Goal: Task Accomplishment & Management: Manage account settings

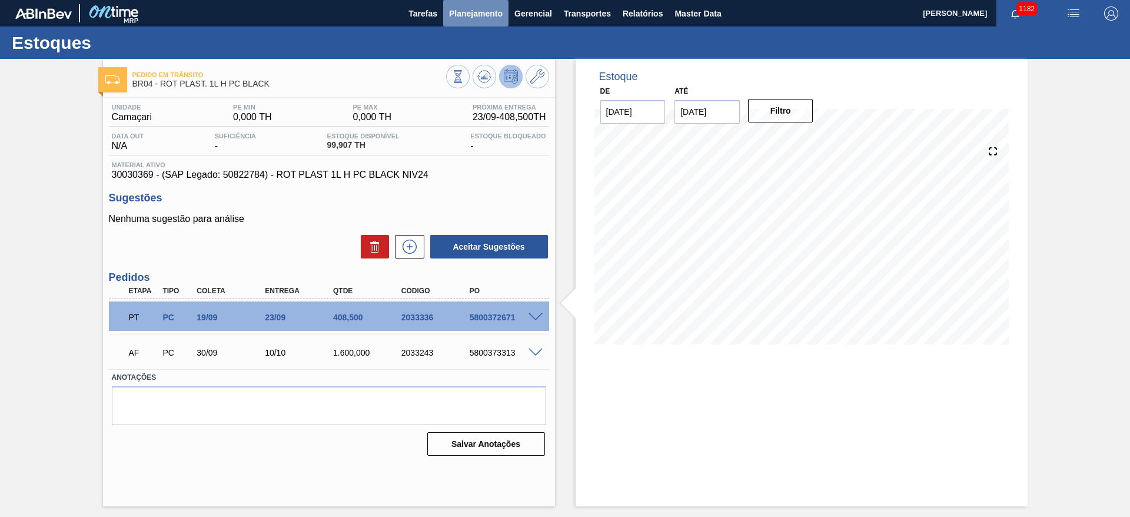
click at [465, 6] on span "Planejamento" at bounding box center [476, 13] width 54 height 14
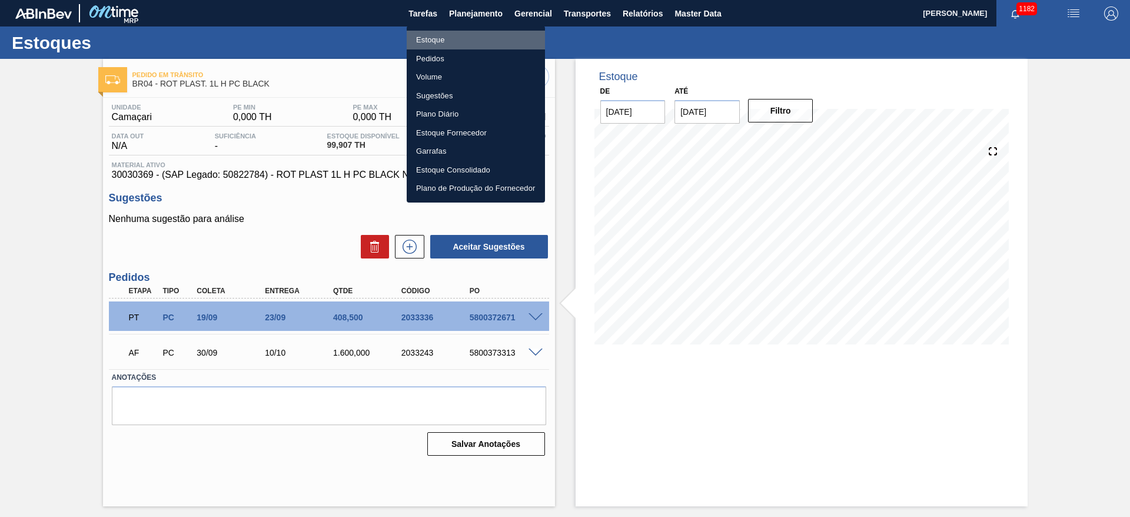
click at [439, 39] on li "Estoque" at bounding box center [476, 40] width 138 height 19
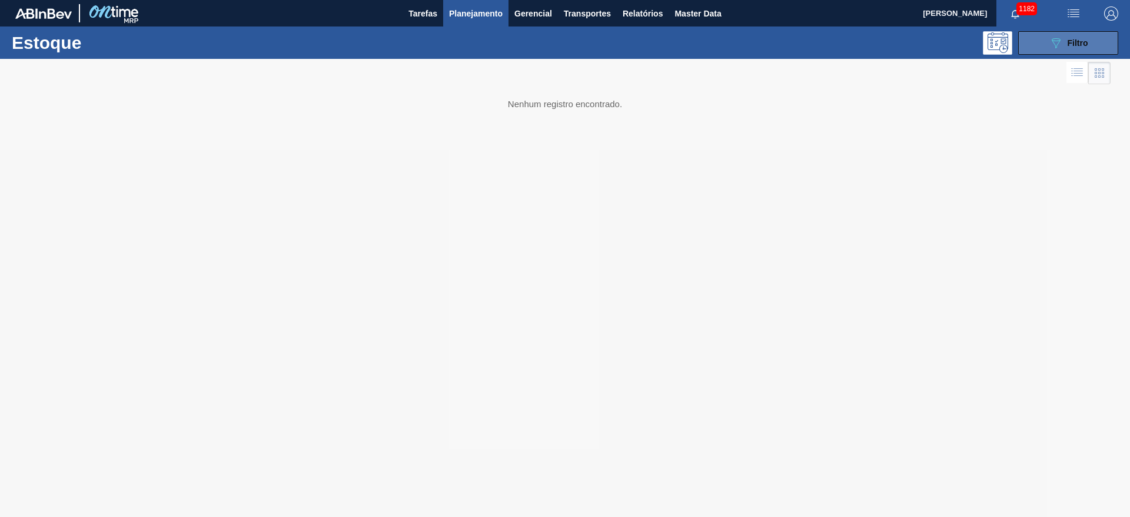
click at [1060, 44] on icon "089F7B8B-B2A5-4AFE-B5C0-19BA573D28AC" at bounding box center [1055, 43] width 14 height 14
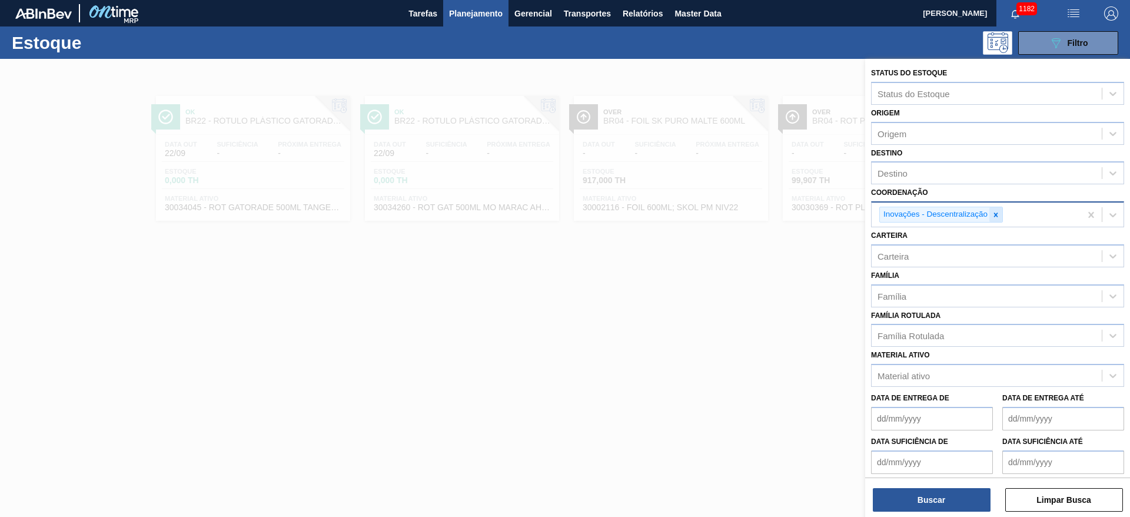
click at [994, 213] on icon at bounding box center [995, 215] width 8 height 8
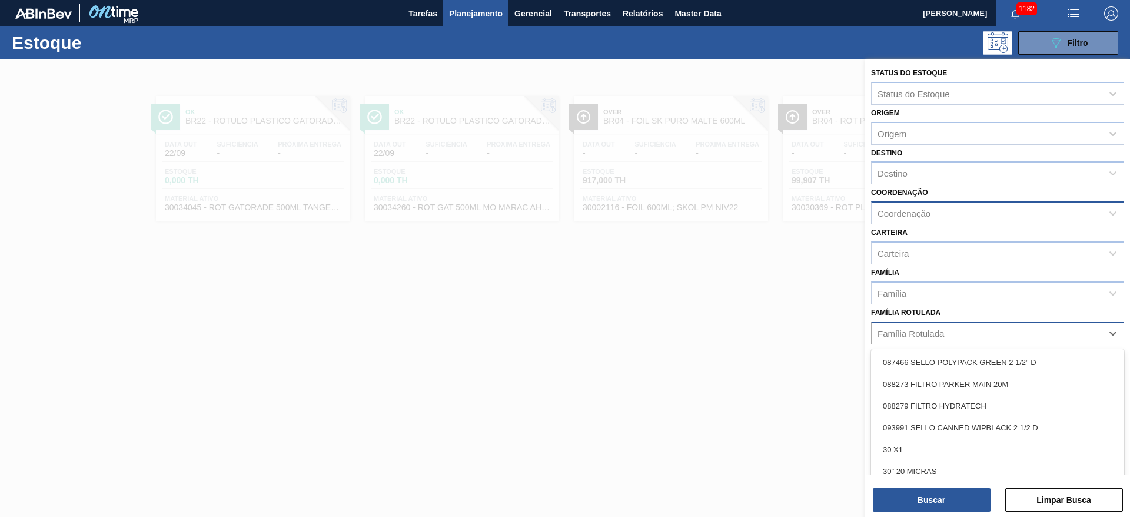
click at [900, 332] on div "Família Rotulada" at bounding box center [910, 333] width 66 height 10
type Rotulada "caixa cartão spaten"
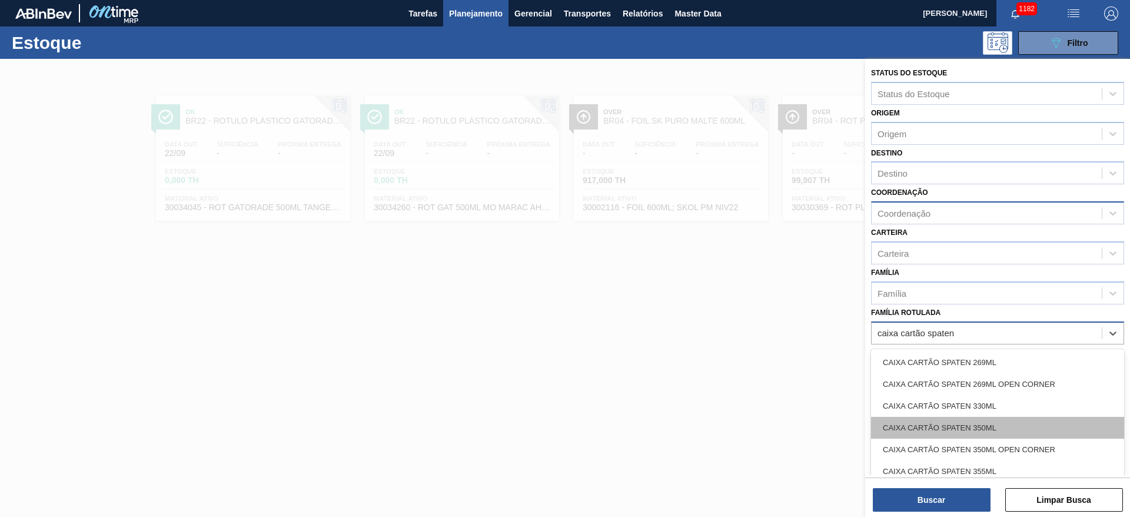
click at [968, 429] on div "CAIXA CARTÃO SPATEN 350ML" at bounding box center [997, 428] width 253 height 22
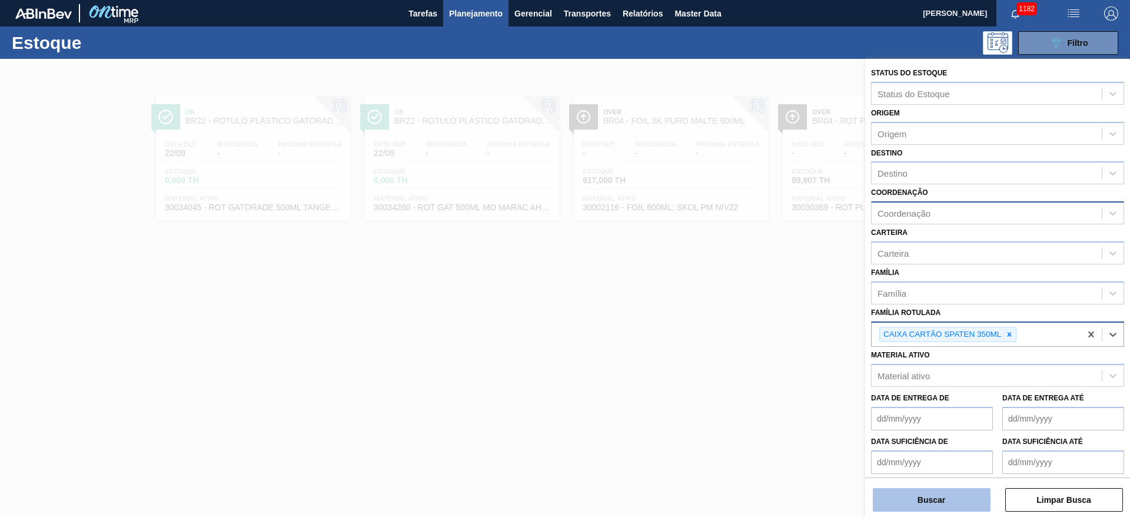
click at [922, 507] on button "Buscar" at bounding box center [931, 500] width 118 height 24
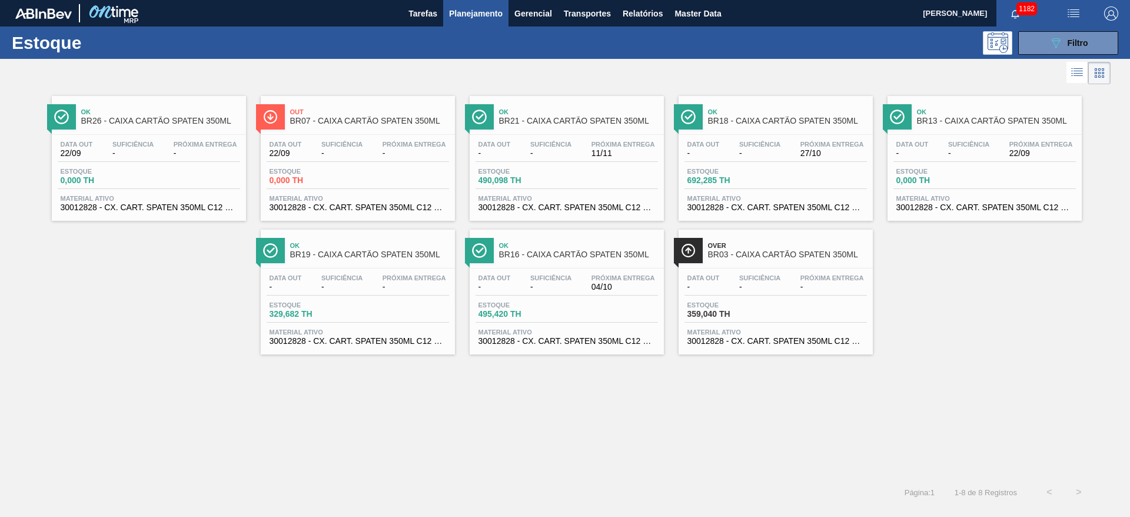
click at [940, 146] on div "Data out - Suficiência - Próxima Entrega 22/09" at bounding box center [984, 151] width 182 height 21
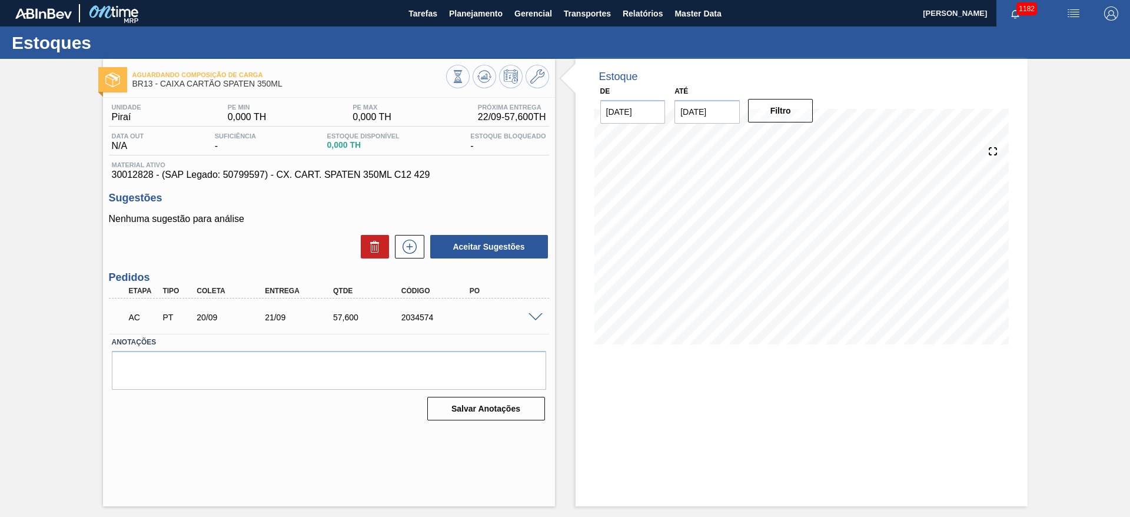
click at [537, 317] on span at bounding box center [535, 317] width 14 height 9
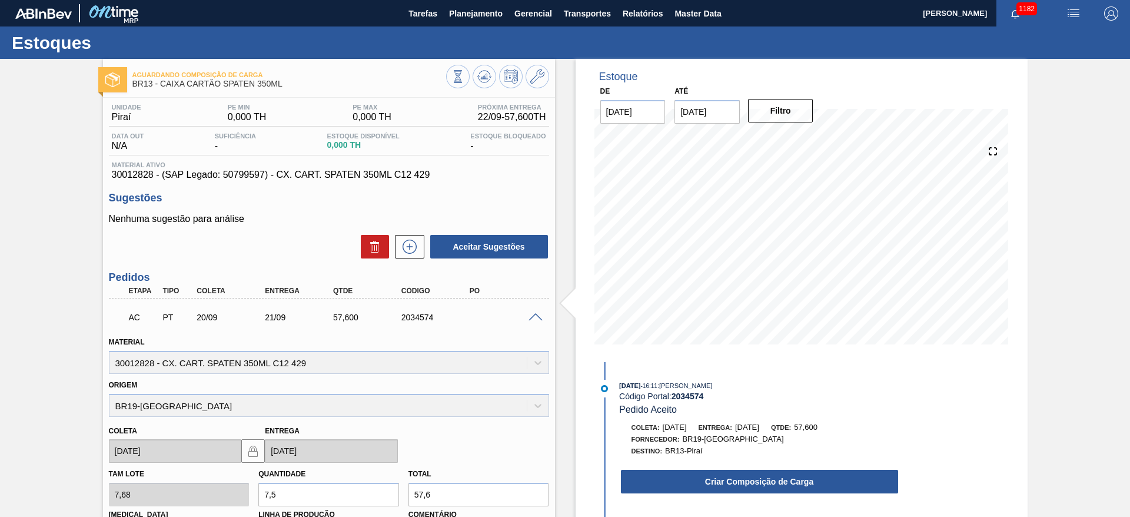
scroll to position [88, 0]
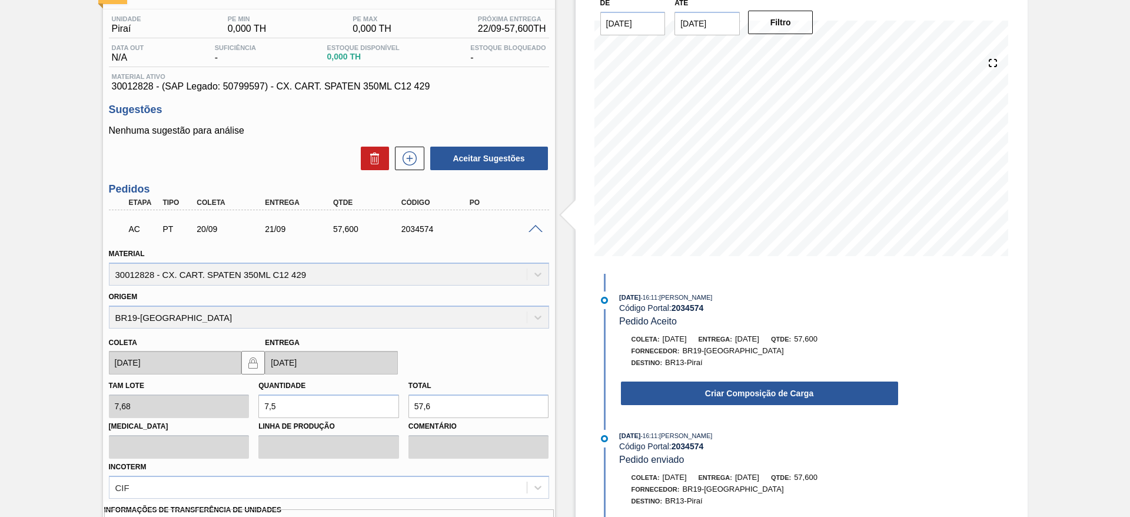
click at [532, 229] on span at bounding box center [535, 229] width 14 height 9
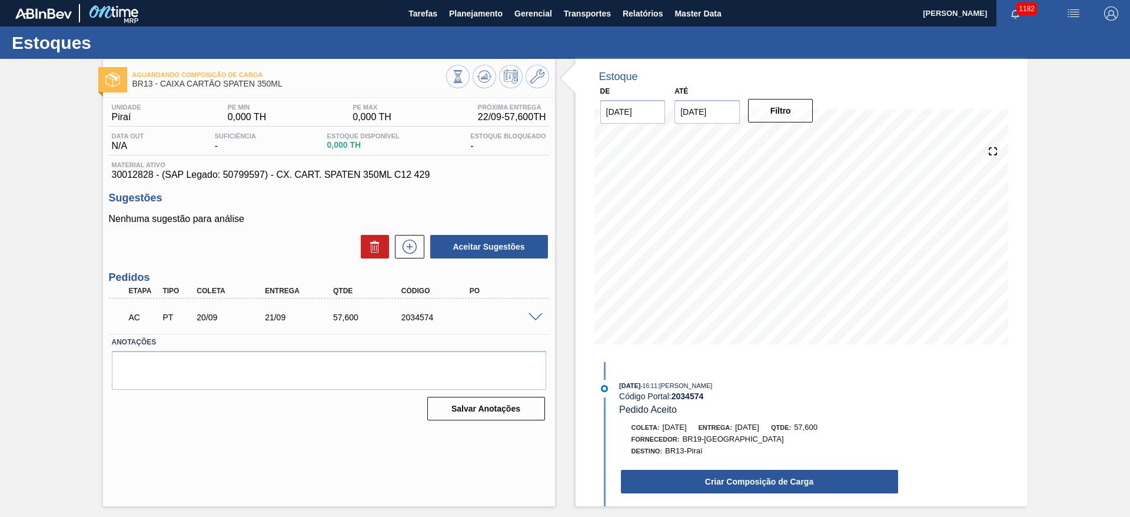
scroll to position [0, 0]
click at [540, 79] on icon at bounding box center [537, 76] width 14 height 14
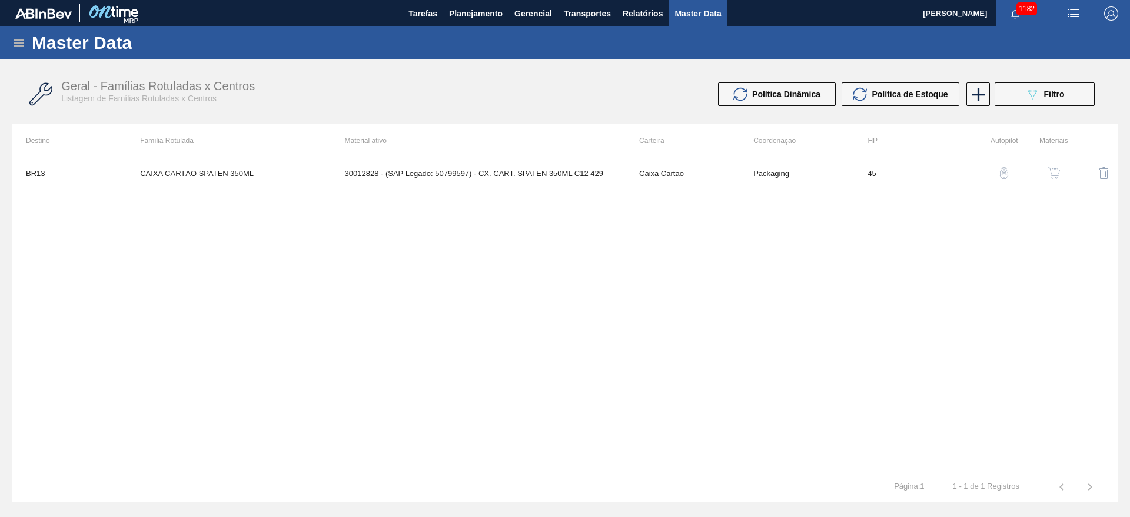
click at [1062, 168] on button "button" at bounding box center [1054, 173] width 28 height 28
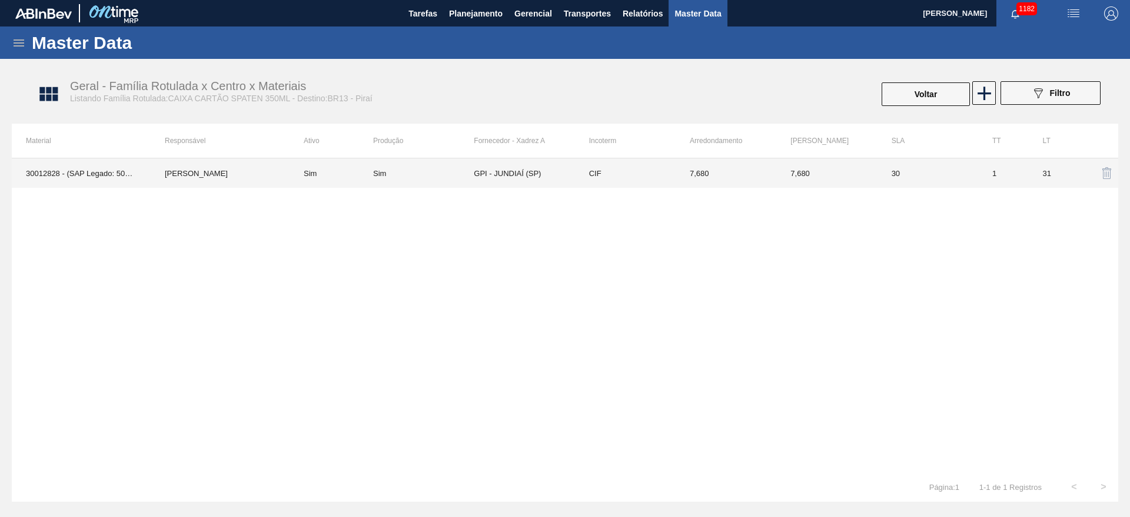
click at [270, 176] on td "[PERSON_NAME]" at bounding box center [220, 172] width 139 height 29
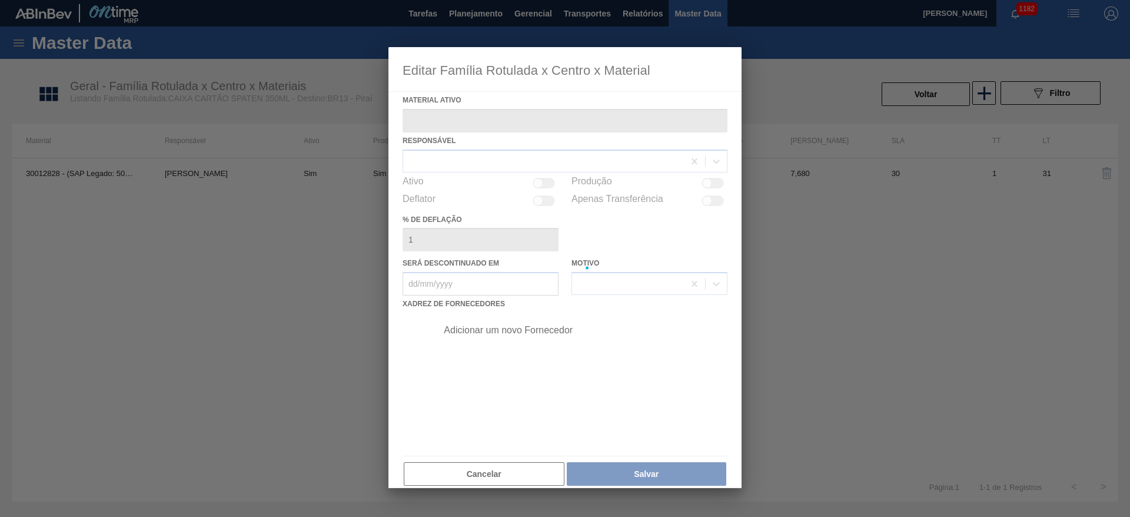
type ativo "30012828 - (SAP Legado: 50799597) - CX. CART. SPATEN 350ML C12 429"
checkbox input "true"
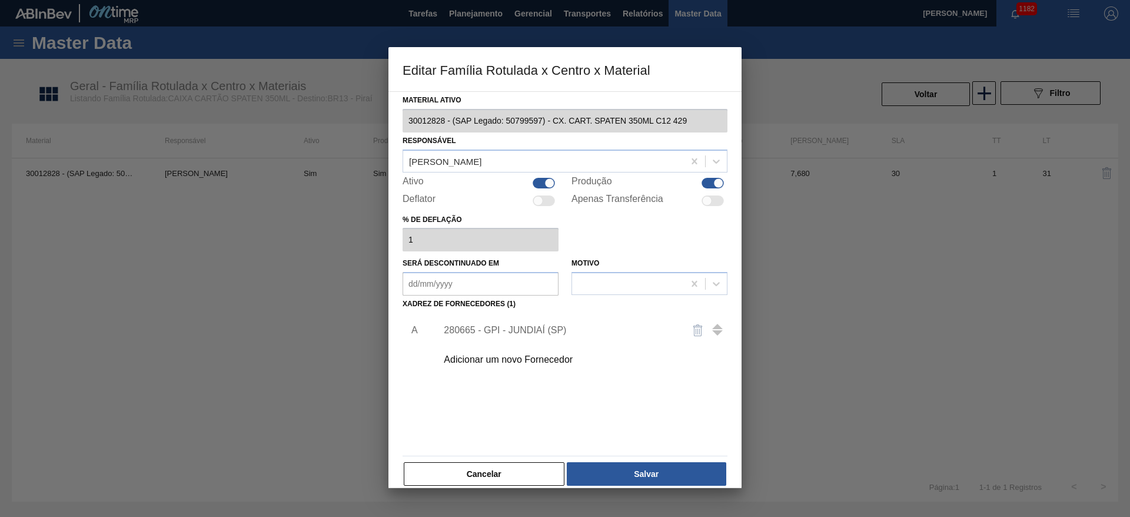
click at [481, 330] on div "280665 - GPI - JUNDIAÍ (SP)" at bounding box center [559, 330] width 231 height 11
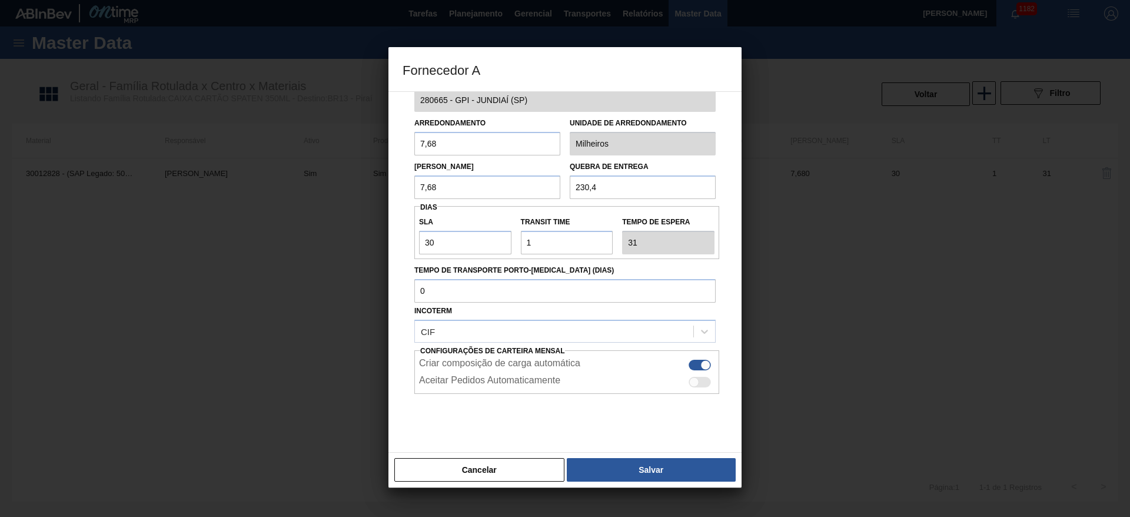
scroll to position [44, 0]
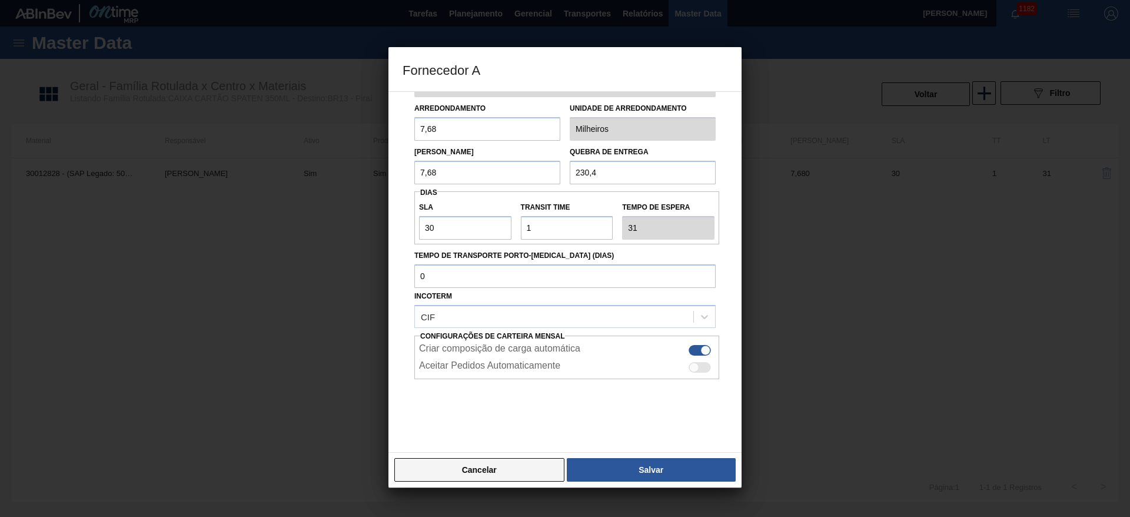
click at [505, 466] on button "Cancelar" at bounding box center [479, 470] width 170 height 24
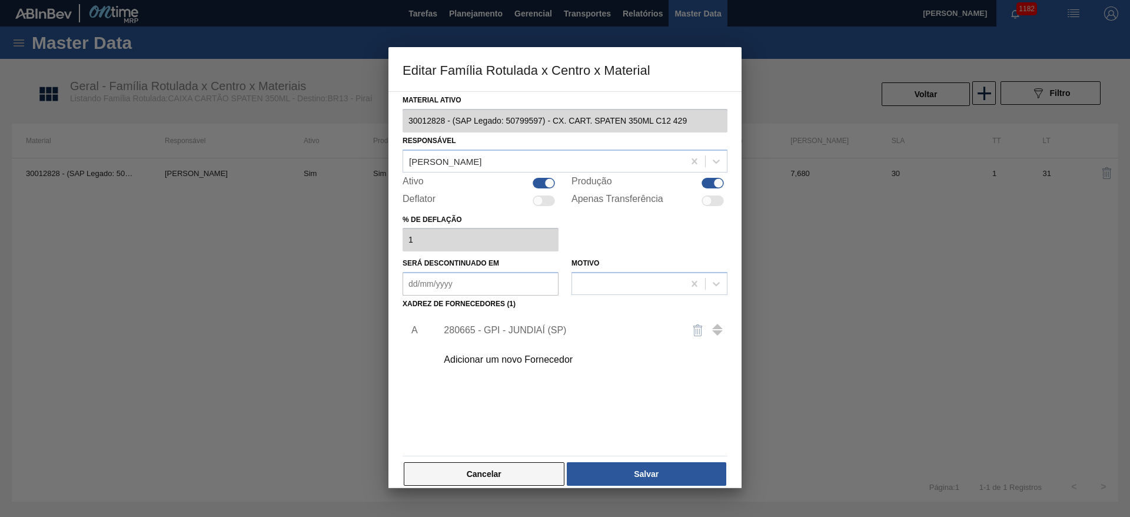
click at [504, 474] on button "Cancelar" at bounding box center [484, 474] width 161 height 24
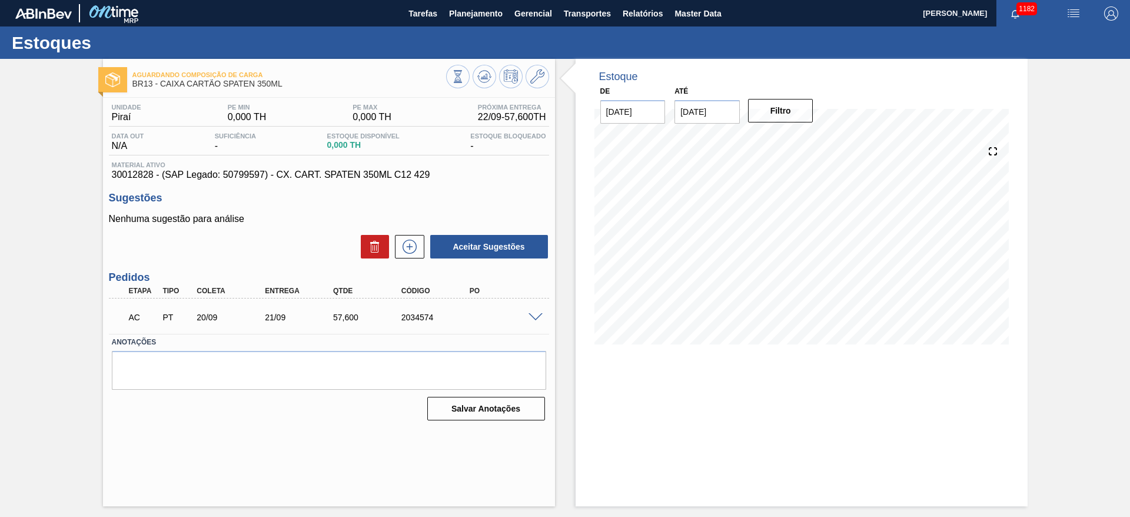
click at [539, 315] on span at bounding box center [535, 317] width 14 height 9
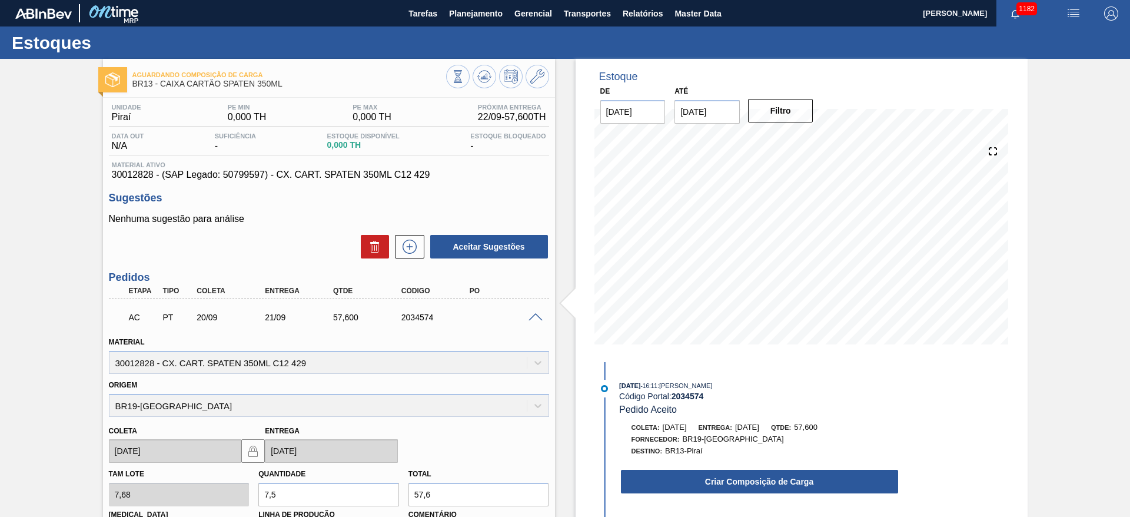
click at [539, 315] on span at bounding box center [535, 317] width 14 height 9
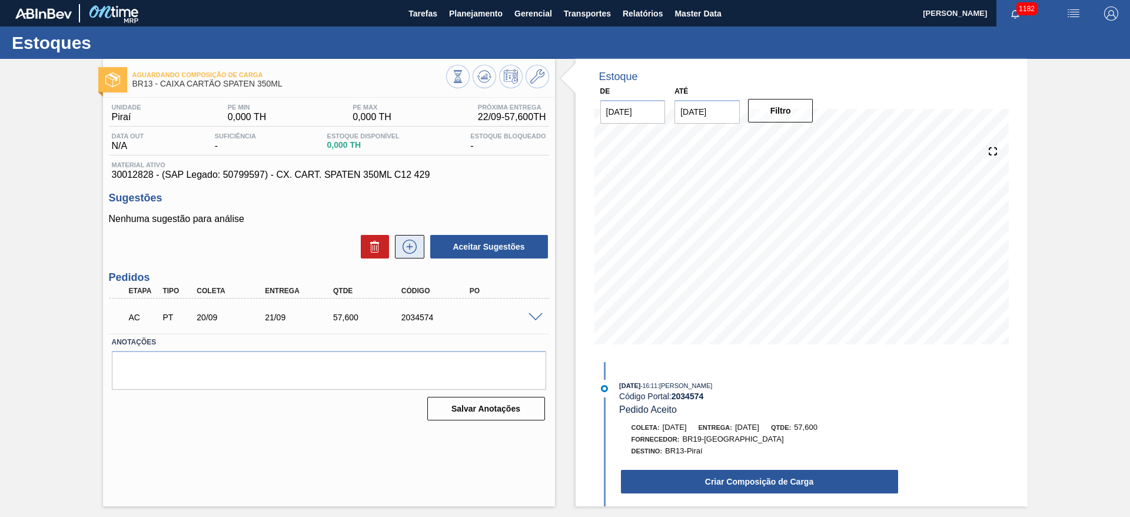
click at [409, 249] on icon at bounding box center [409, 247] width 1 height 6
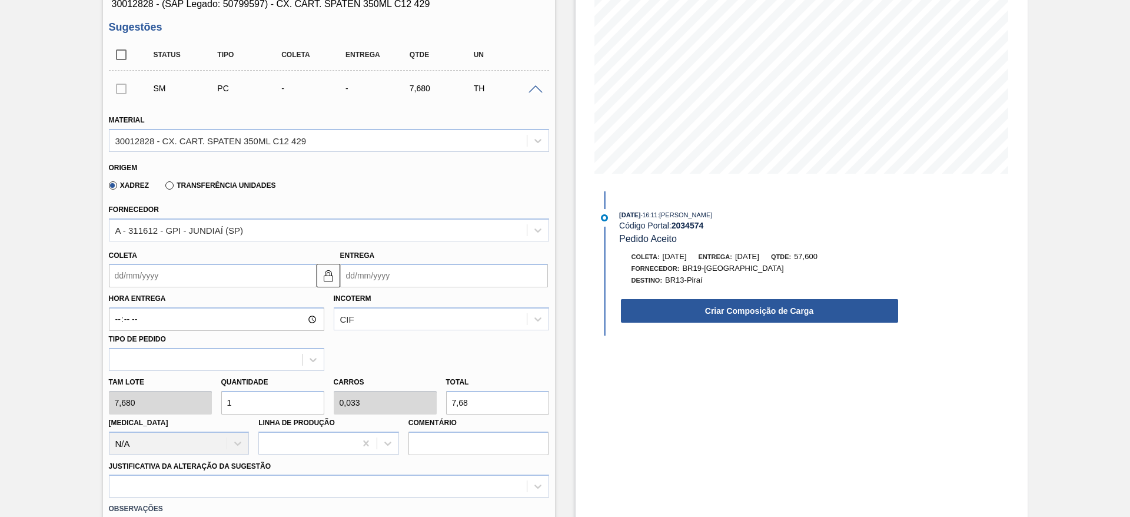
scroll to position [176, 0]
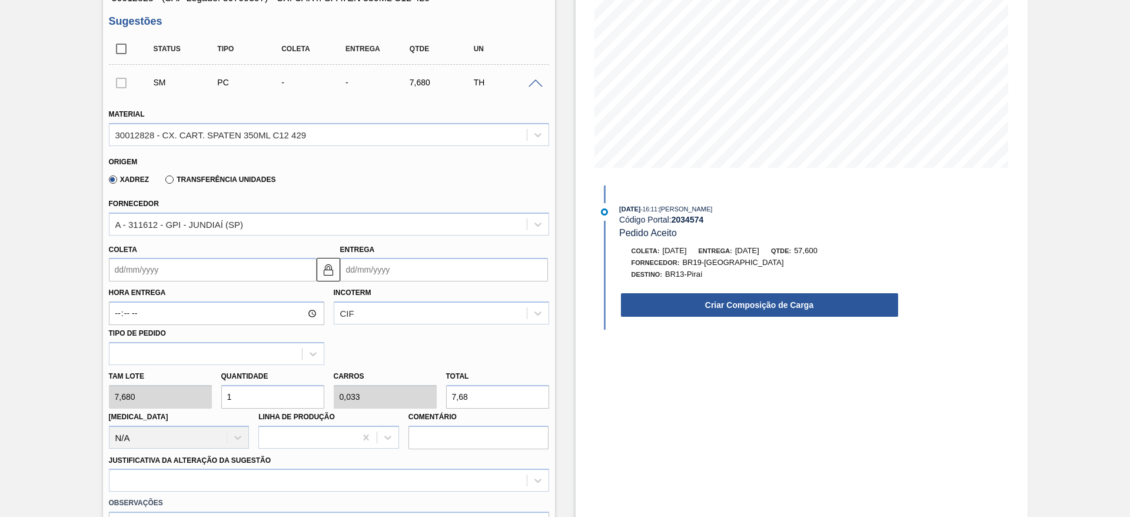
click at [114, 268] on input "Coleta" at bounding box center [213, 270] width 208 height 24
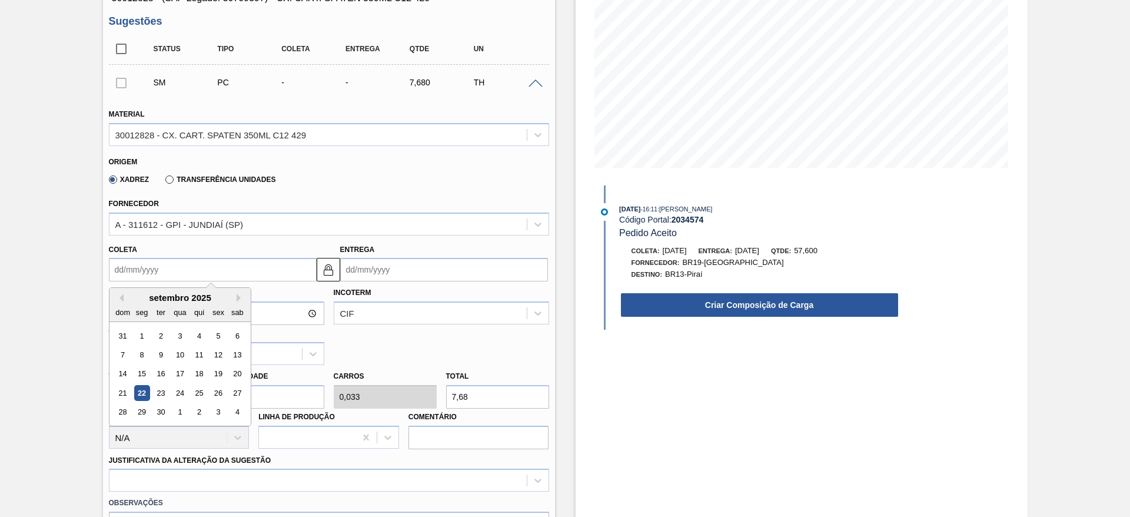
click at [43, 218] on div "Aguardando Composição de Carga BR13 - CAIXA CARTÃO SPATEN 350ML Unidade Piraí P…" at bounding box center [565, 333] width 1130 height 902
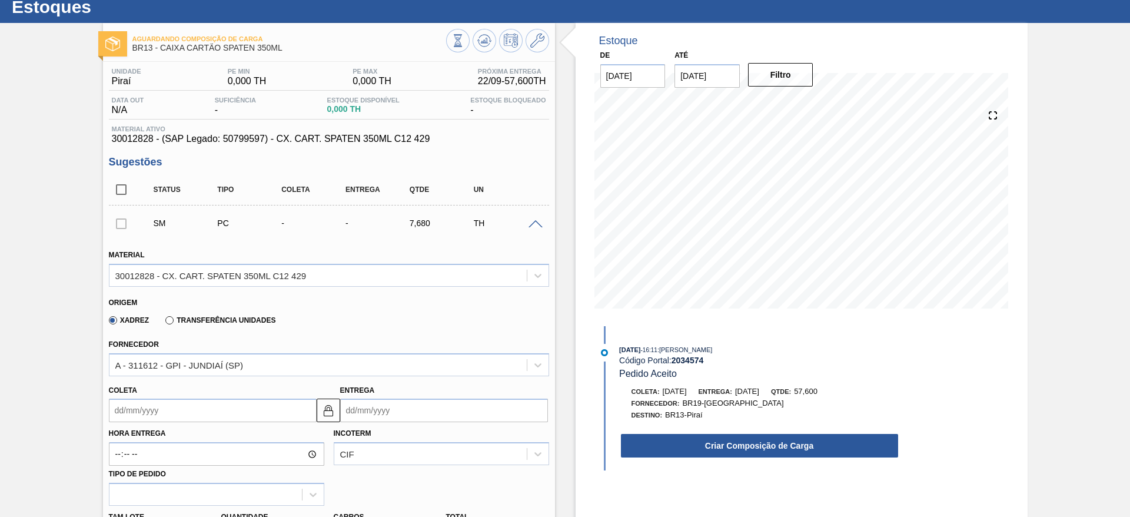
scroll to position [0, 0]
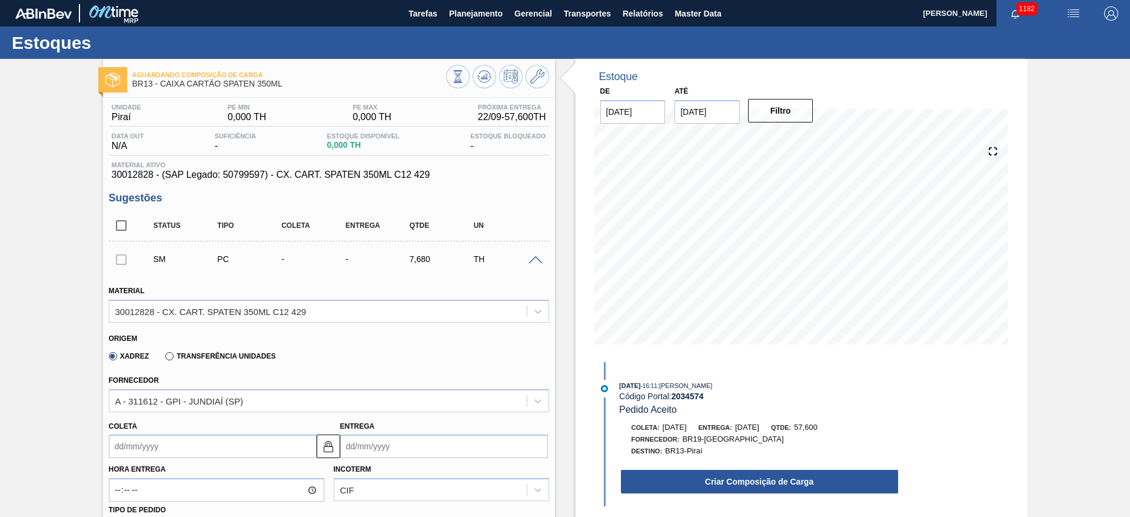
click at [531, 259] on span at bounding box center [535, 260] width 14 height 9
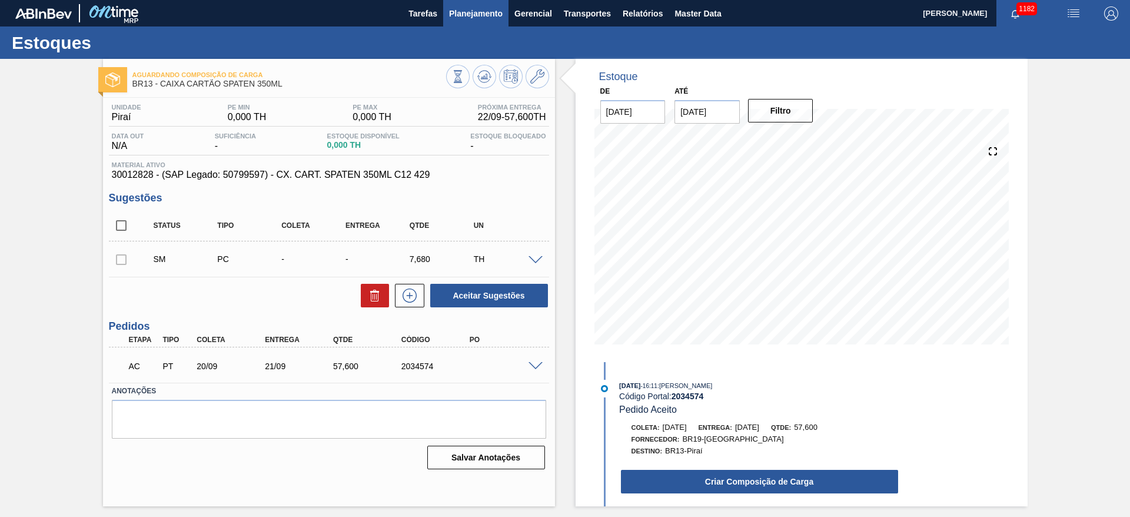
click at [479, 14] on span "Planejamento" at bounding box center [476, 13] width 54 height 14
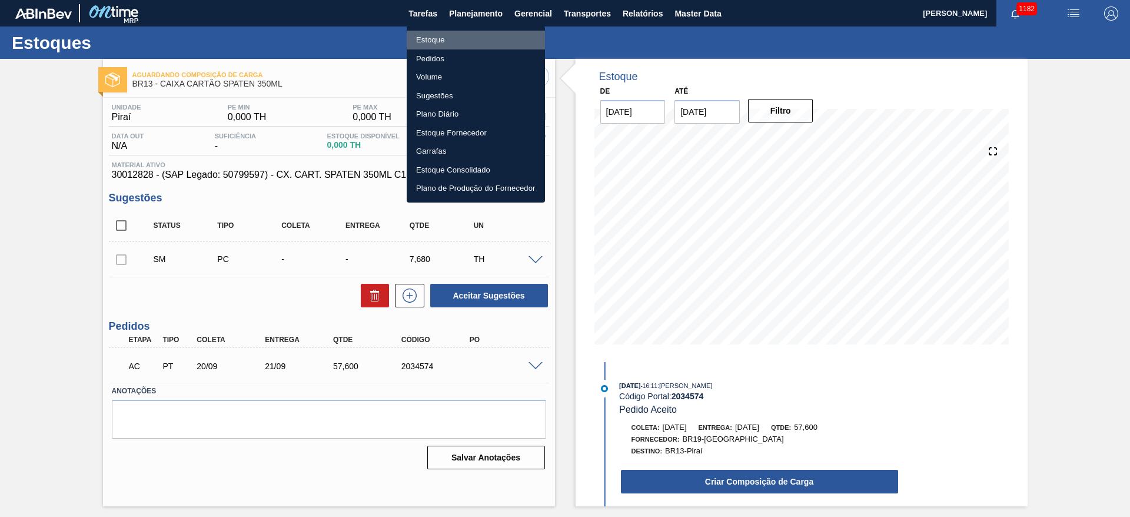
click at [428, 40] on li "Estoque" at bounding box center [476, 40] width 138 height 19
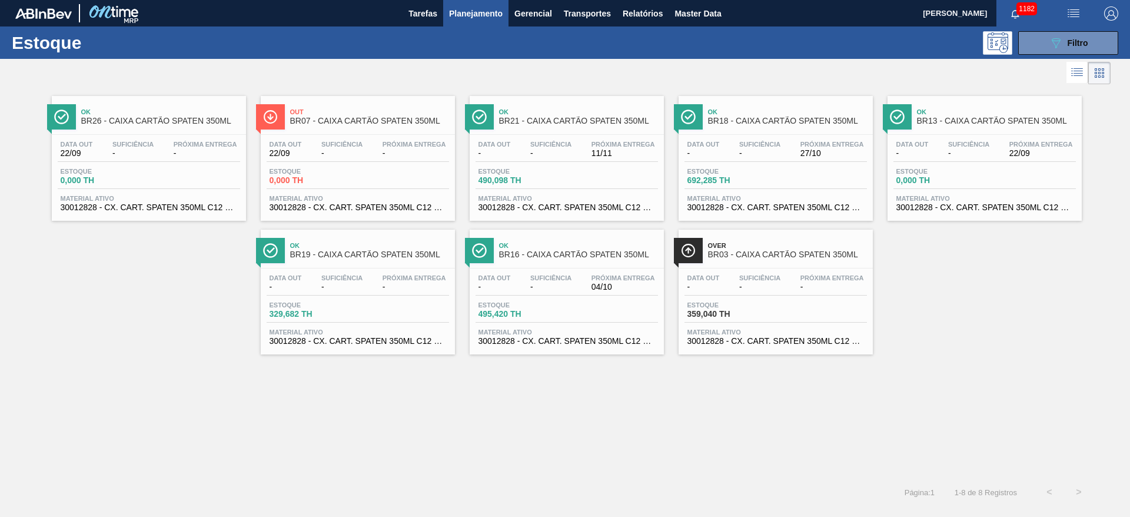
click at [325, 150] on span "-" at bounding box center [341, 153] width 41 height 9
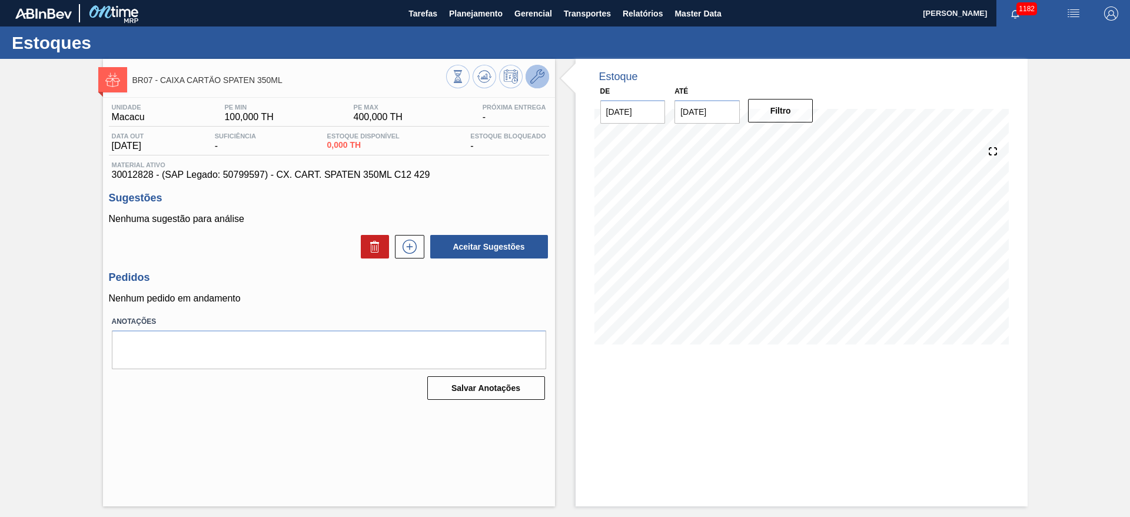
click at [536, 78] on icon at bounding box center [537, 76] width 14 height 14
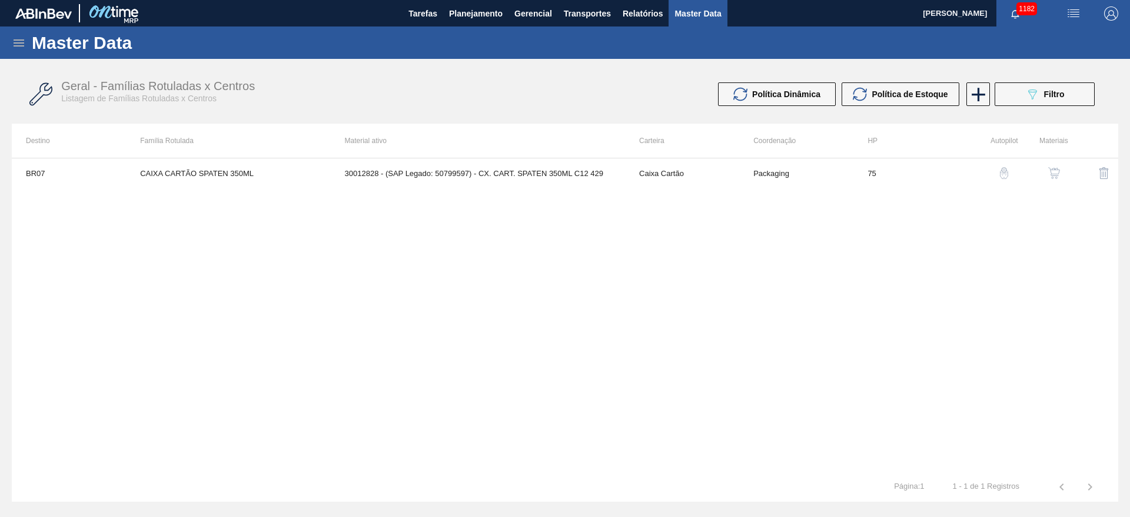
click at [1051, 174] on img "button" at bounding box center [1054, 173] width 12 height 12
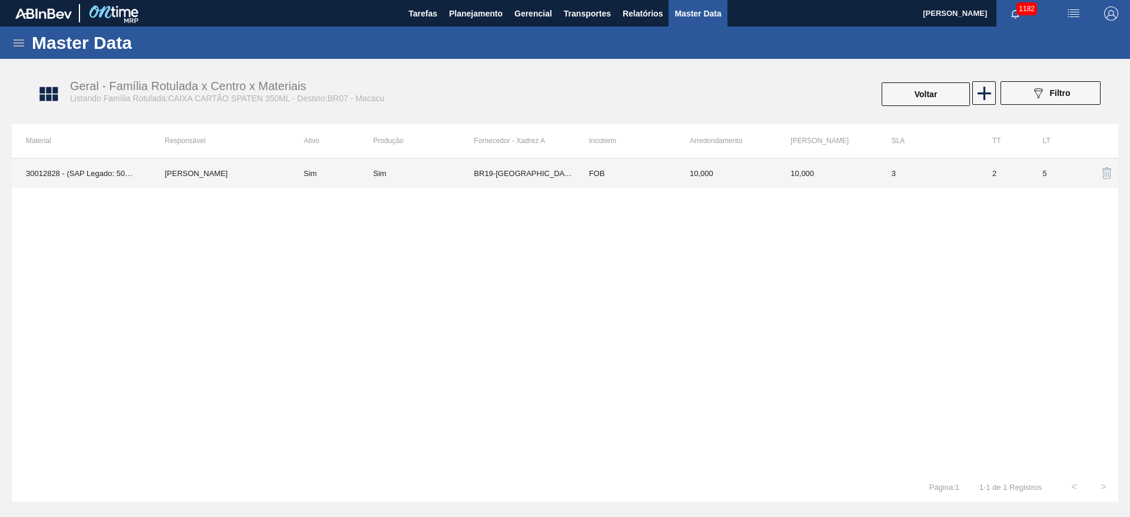
click at [369, 180] on td "Sim" at bounding box center [331, 172] width 84 height 29
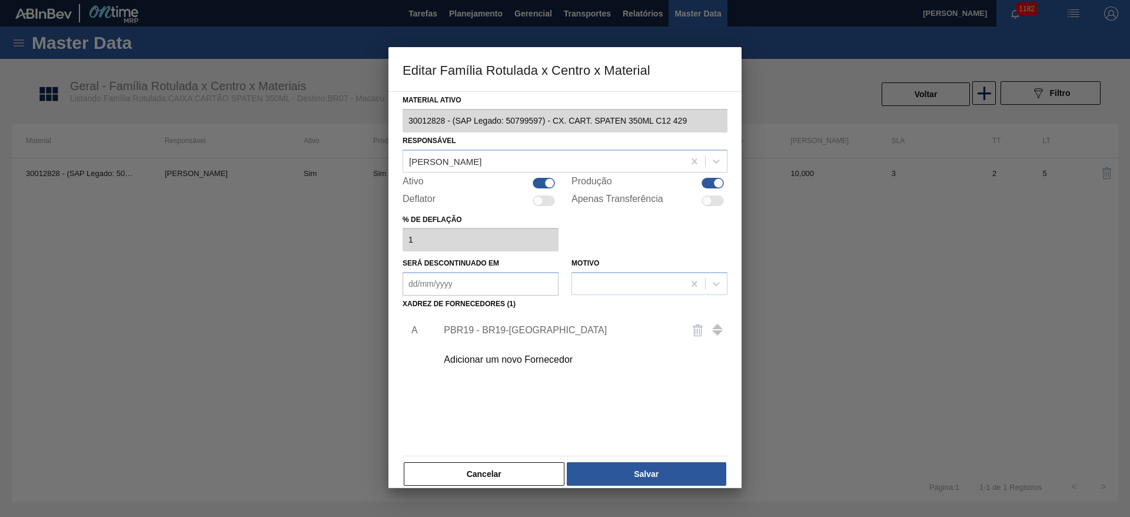
click at [484, 358] on div "Adicionar um novo Fornecedor" at bounding box center [559, 359] width 231 height 11
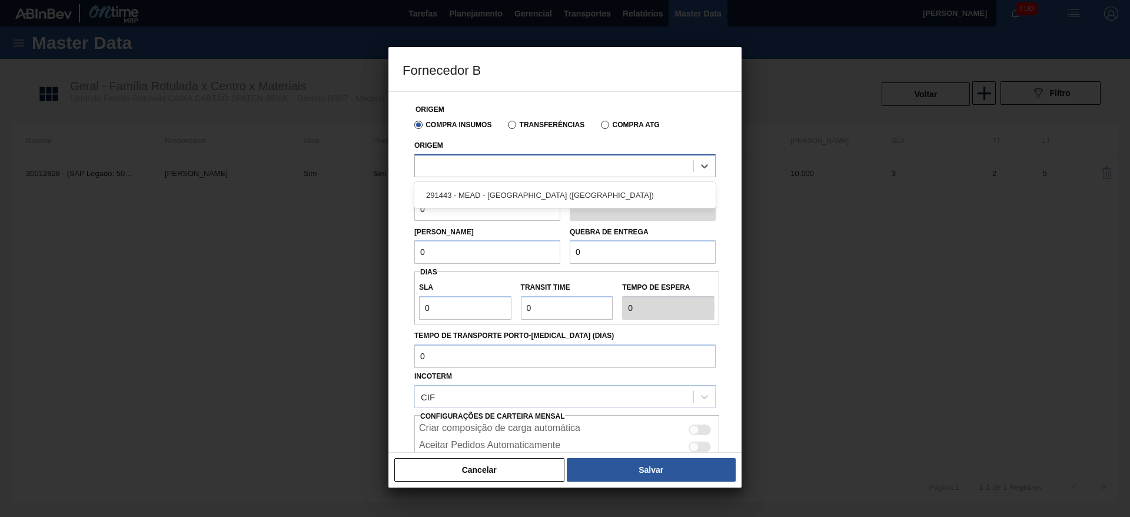
click at [444, 159] on div at bounding box center [554, 165] width 278 height 17
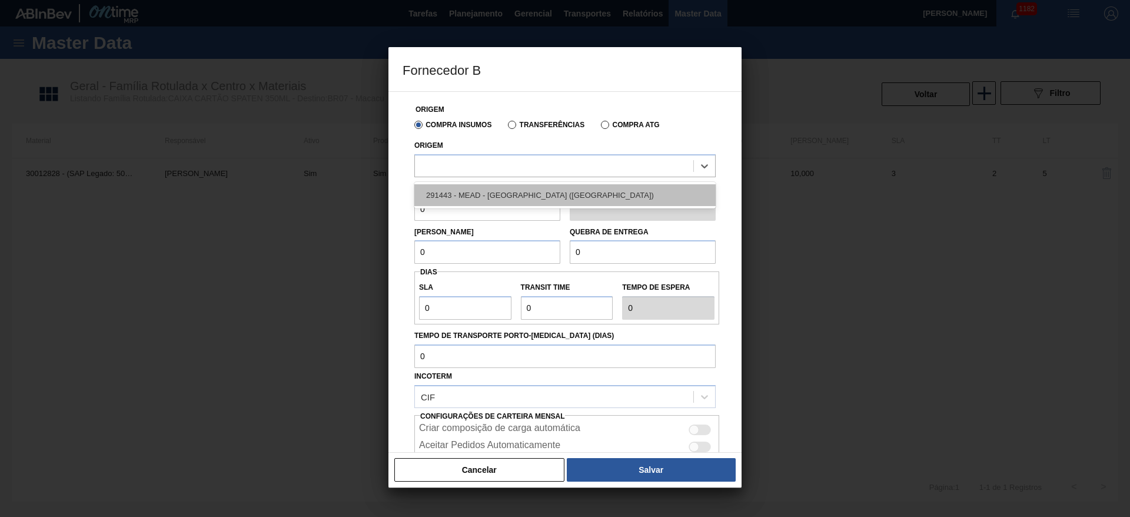
click at [454, 197] on div "291443 - MEAD - [GEOGRAPHIC_DATA] ([GEOGRAPHIC_DATA])" at bounding box center [564, 195] width 301 height 22
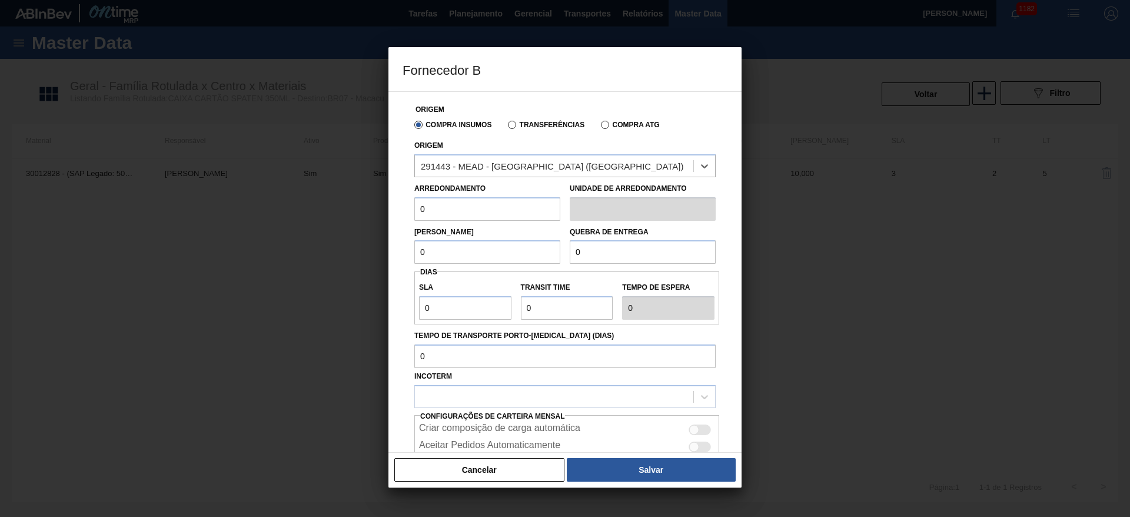
drag, startPoint x: 370, startPoint y: 219, endPoint x: 349, endPoint y: 219, distance: 21.2
click at [349, 219] on div "Fornecedor B Origem Compra Insumos Transferências Compra ATG Origem option 2914…" at bounding box center [565, 258] width 1130 height 517
type input "10"
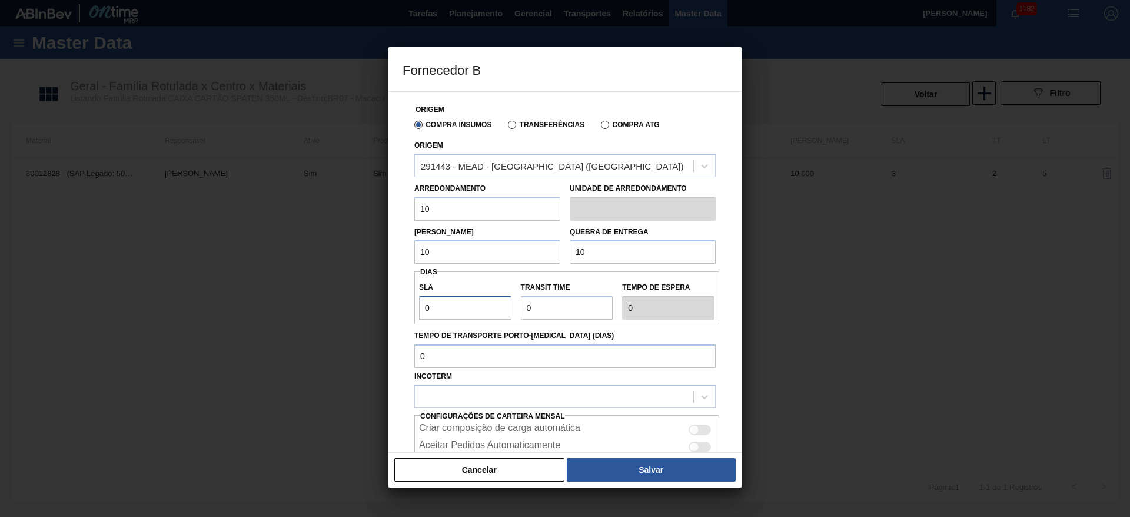
type input "3"
type input "30"
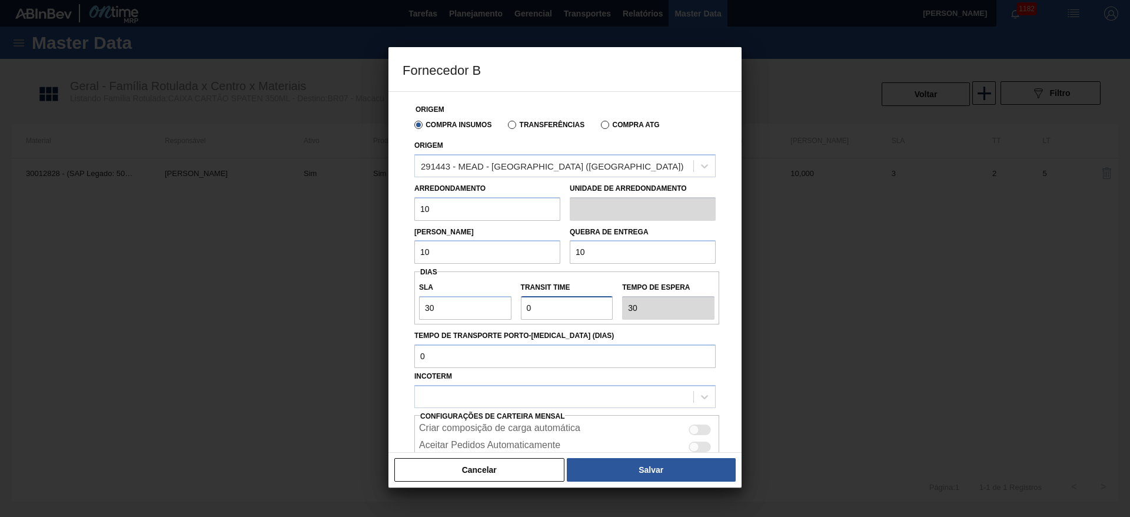
type input "1"
type input "31"
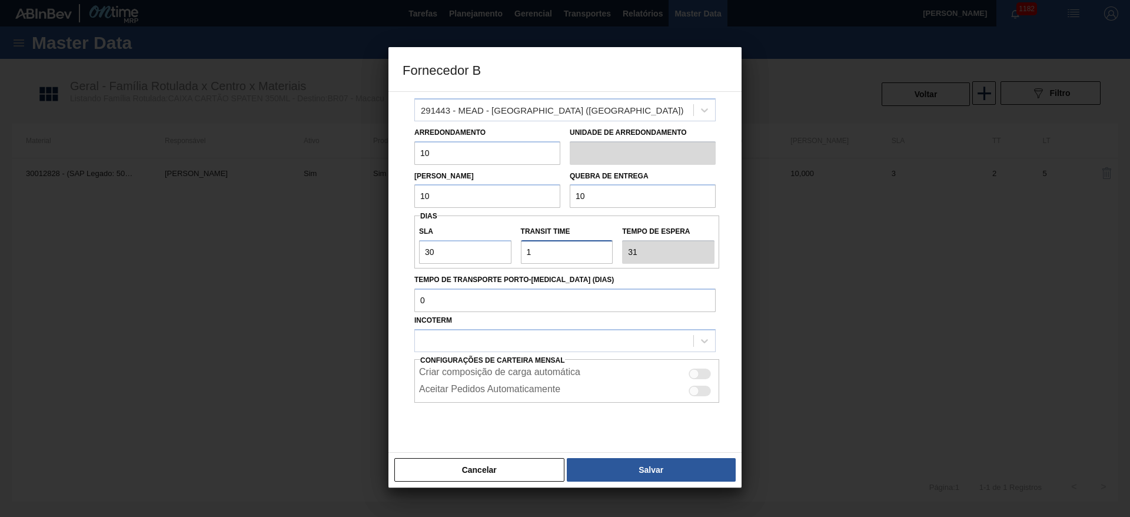
scroll to position [79, 0]
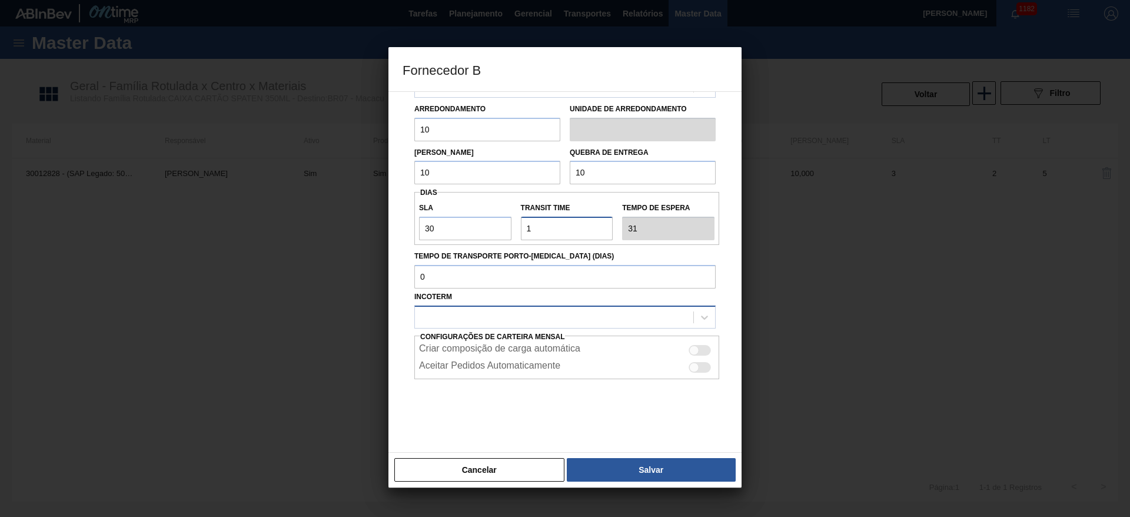
type input "1"
drag, startPoint x: 424, startPoint y: 318, endPoint x: 431, endPoint y: 326, distance: 11.2
click at [424, 318] on div at bounding box center [554, 316] width 278 height 17
drag, startPoint x: 439, startPoint y: 369, endPoint x: 522, endPoint y: 367, distance: 82.4
click at [441, 369] on div "FOB" at bounding box center [564, 368] width 301 height 22
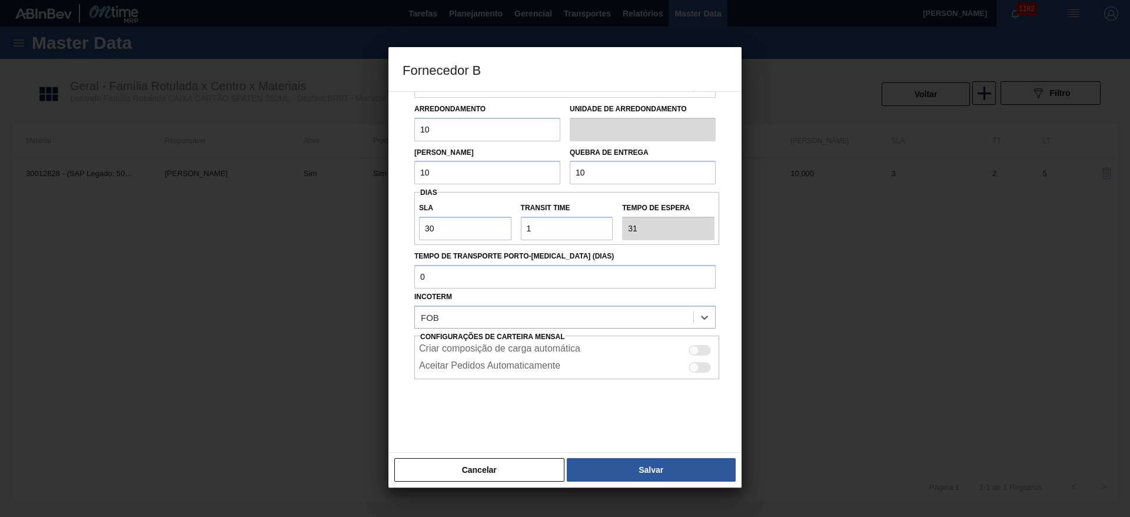
click at [691, 348] on div at bounding box center [694, 350] width 10 height 10
checkbox input "true"
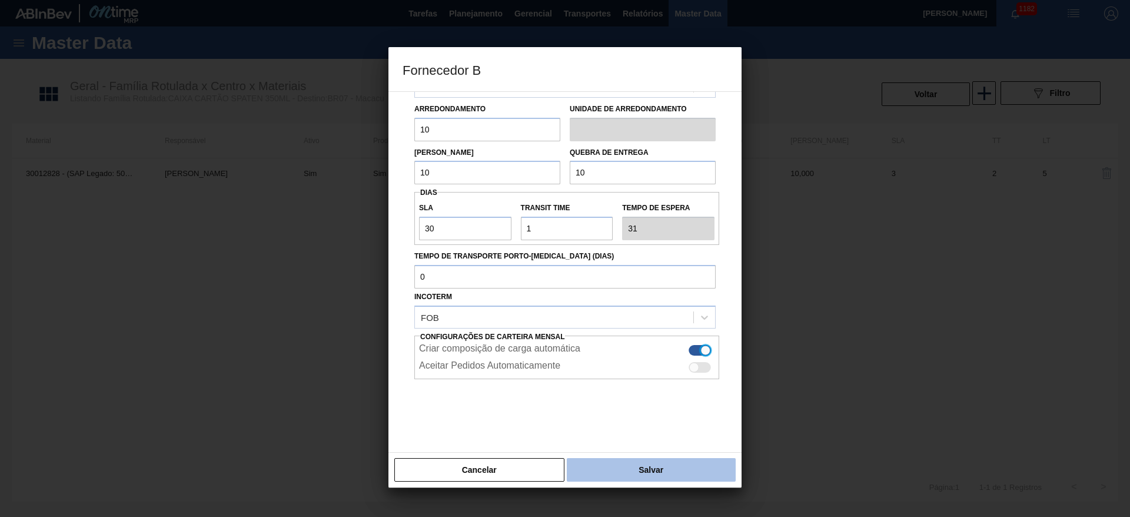
click at [634, 473] on button "Salvar" at bounding box center [651, 470] width 169 height 24
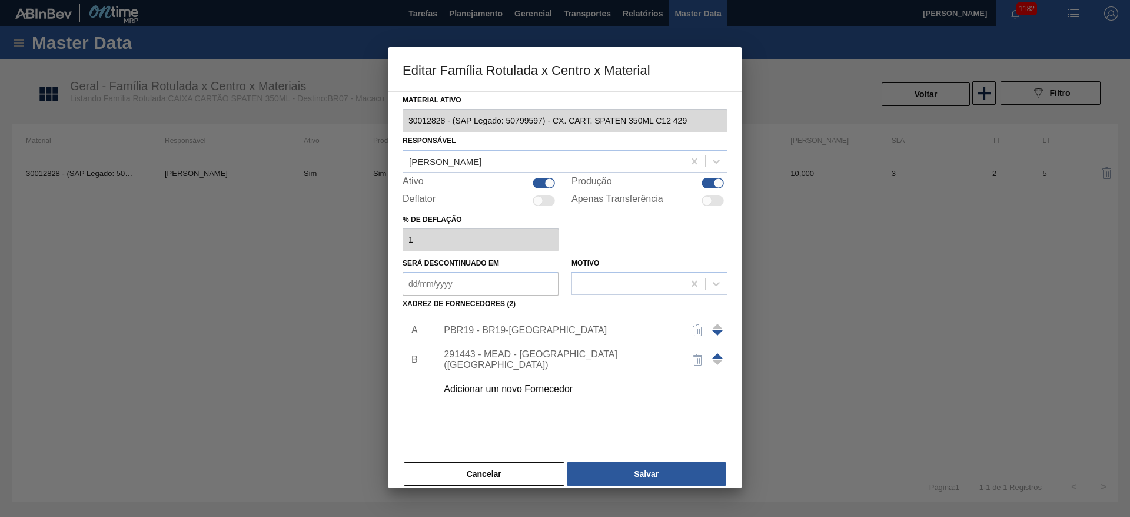
click at [634, 473] on button "Salvar" at bounding box center [646, 474] width 159 height 24
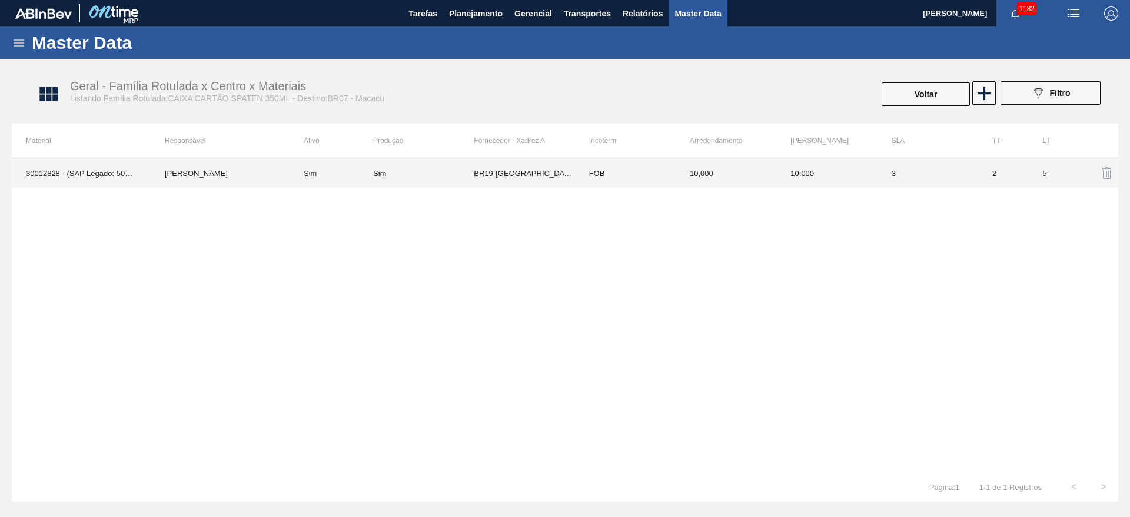
click at [466, 181] on td "Sim" at bounding box center [423, 172] width 101 height 29
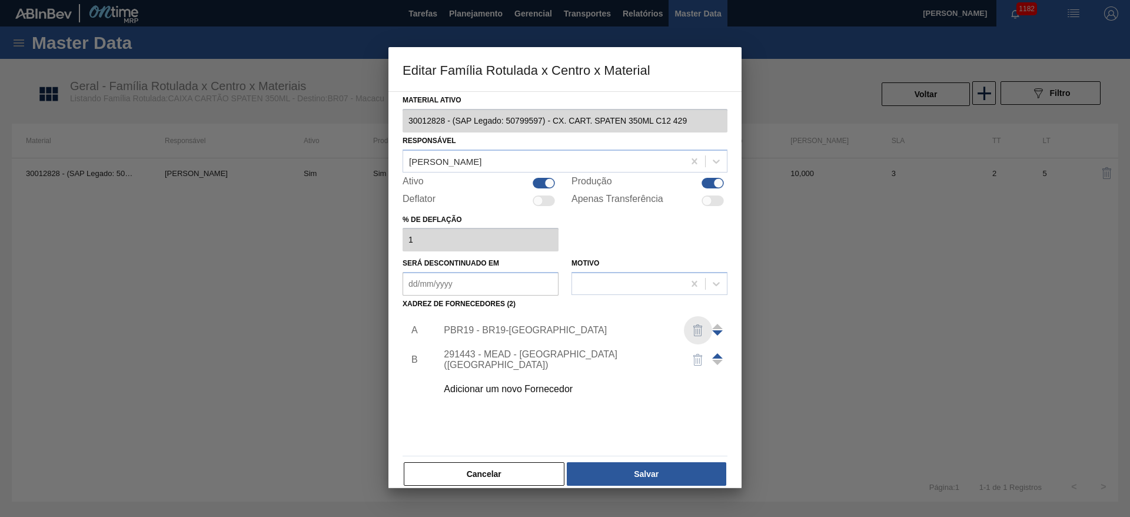
click at [697, 329] on img "button" at bounding box center [698, 330] width 14 height 14
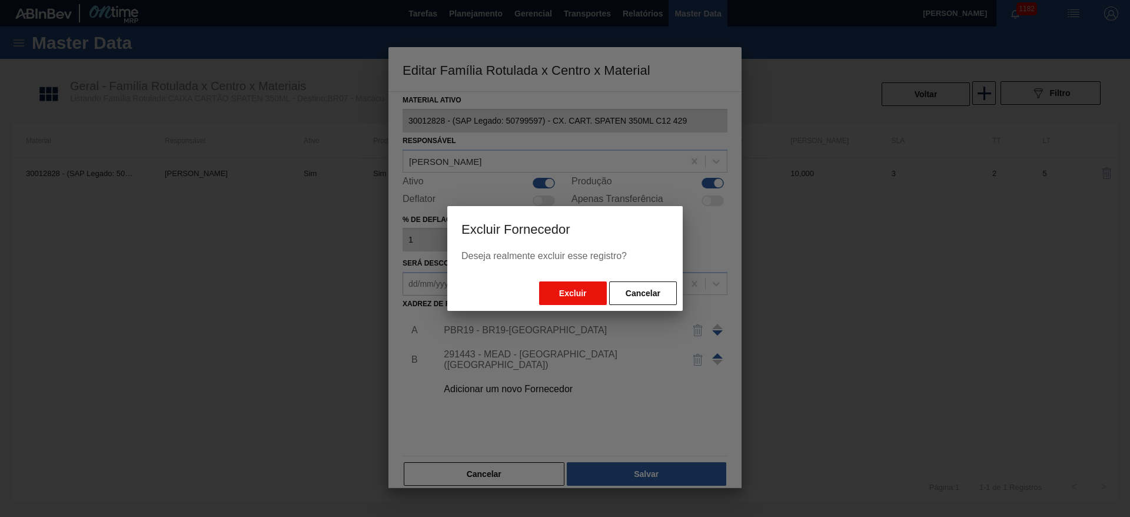
click at [578, 289] on button "Excluir" at bounding box center [573, 293] width 68 height 24
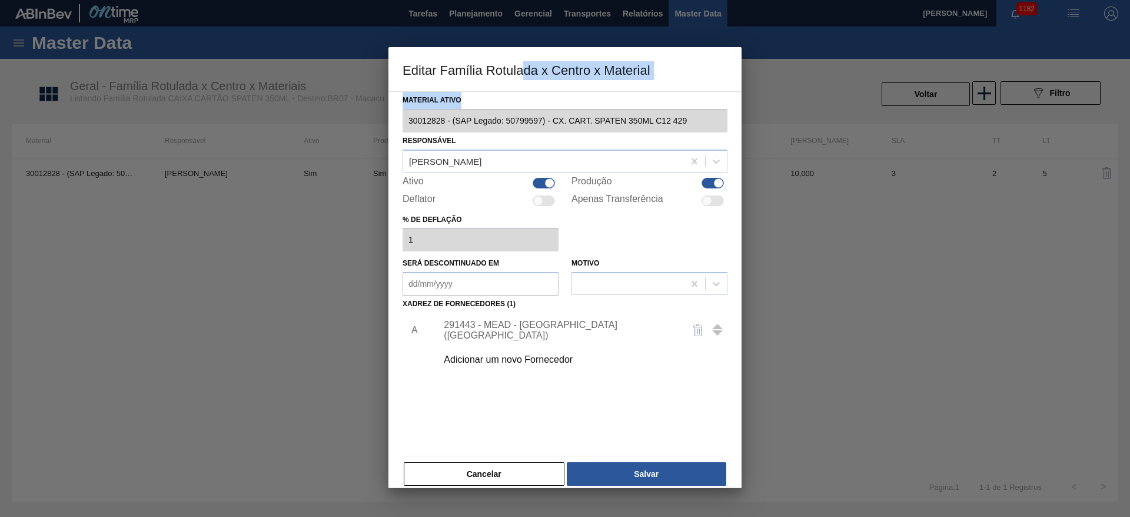
drag, startPoint x: 523, startPoint y: 62, endPoint x: 552, endPoint y: 95, distance: 44.2
click at [553, 98] on div "Editar Família Rotulada x Centro x Material Material ativo 30012828 - (SAP Lega…" at bounding box center [564, 267] width 353 height 441
click at [529, 394] on div "A 291443 - MEAD - [GEOGRAPHIC_DATA] ([GEOGRAPHIC_DATA]) Adicionar um novo Forne…" at bounding box center [564, 381] width 325 height 138
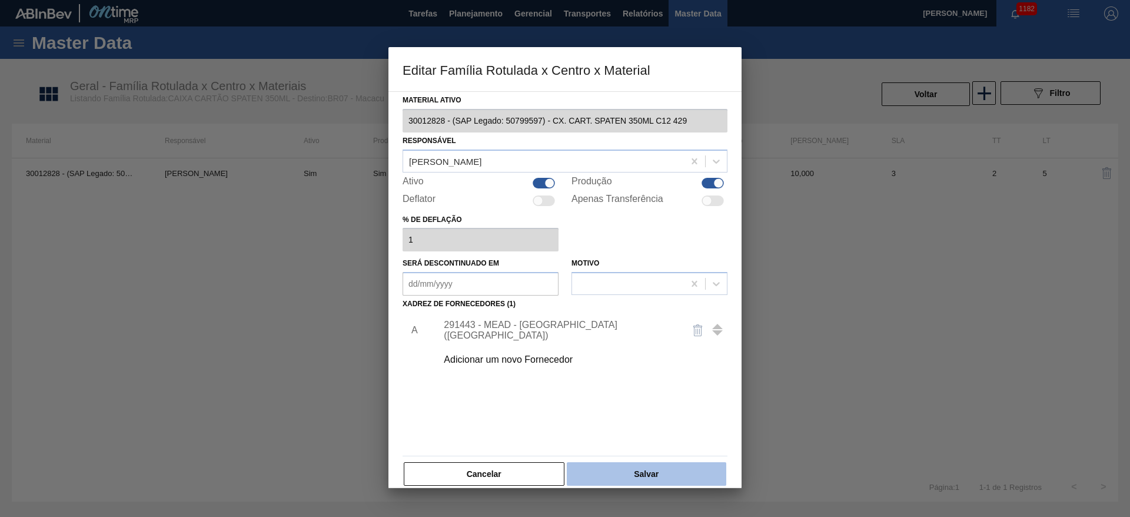
click at [662, 475] on button "Salvar" at bounding box center [646, 474] width 159 height 24
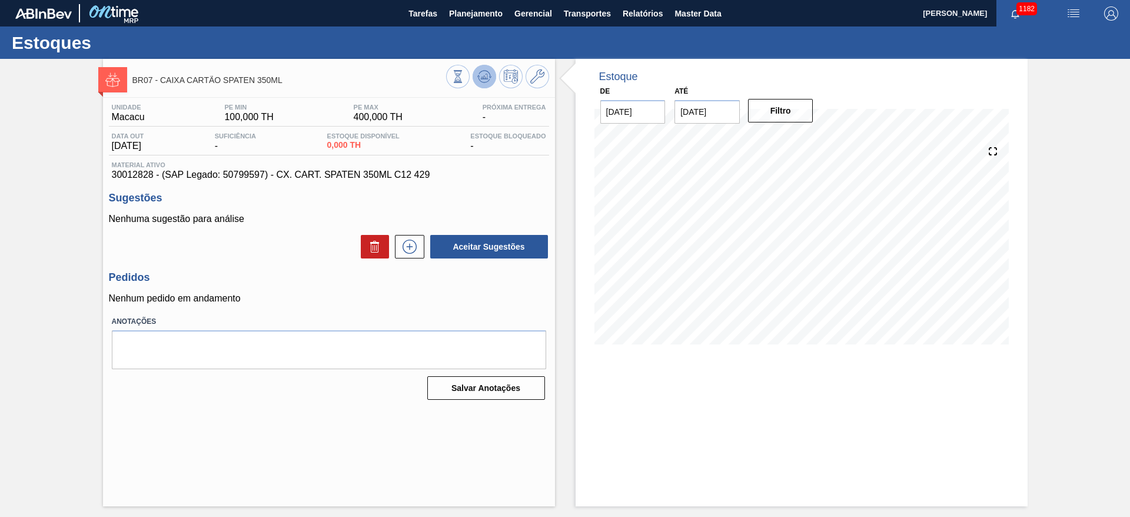
click at [489, 71] on icon at bounding box center [484, 76] width 14 height 14
click at [484, 74] on icon at bounding box center [484, 76] width 14 height 14
